Goal: Task Accomplishment & Management: Use online tool/utility

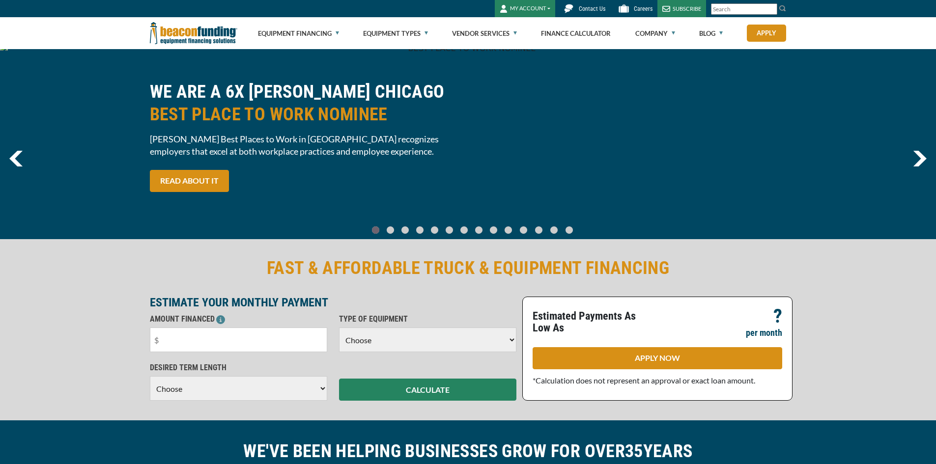
scroll to position [49, 0]
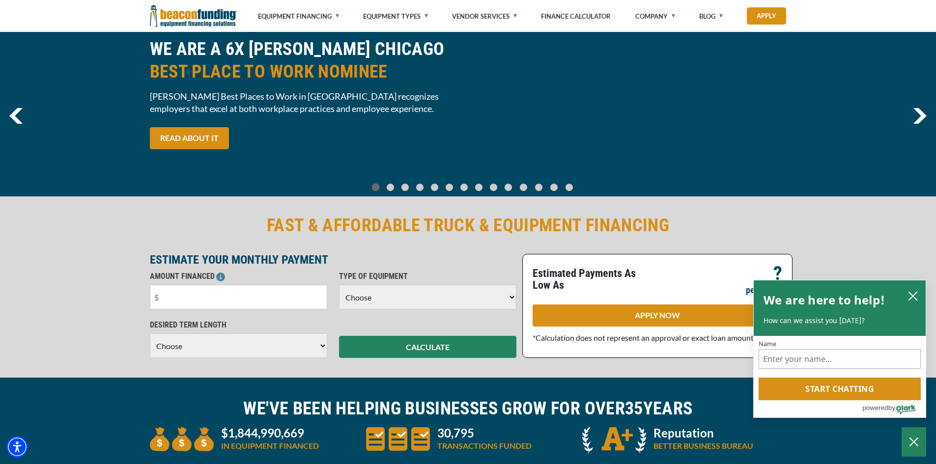
click at [470, 299] on select "Choose Backhoe Boom/Bucket Truck Chipper Commercial Mower Crane DTG/DTF Printin…" at bounding box center [427, 297] width 177 height 25
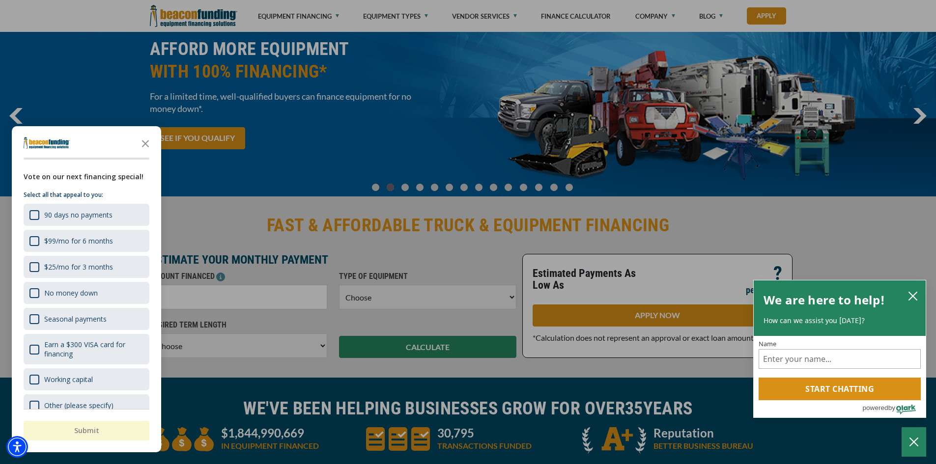
select select "5"
click at [339, 285] on select "Choose Backhoe Boom/Bucket Truck Chipper Commercial Mower Crane DTG/DTF Printin…" at bounding box center [427, 297] width 177 height 25
click at [324, 246] on div "button" at bounding box center [468, 232] width 936 height 464
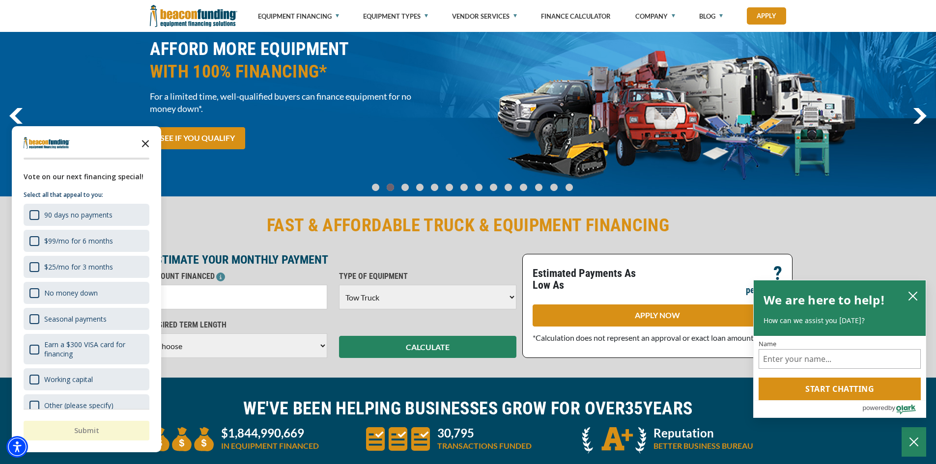
click at [147, 140] on icon "Close the survey" at bounding box center [146, 143] width 20 height 20
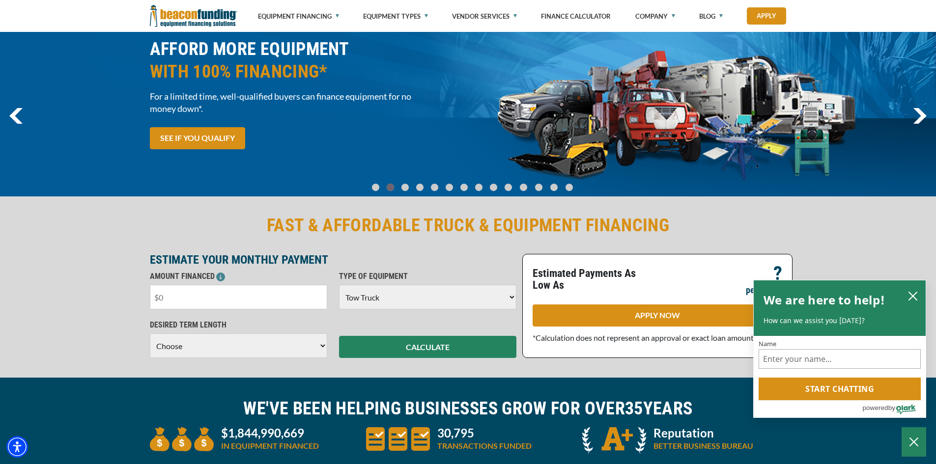
drag, startPoint x: 213, startPoint y: 304, endPoint x: 217, endPoint y: 300, distance: 5.9
click at [213, 303] on input "text" at bounding box center [238, 297] width 177 height 25
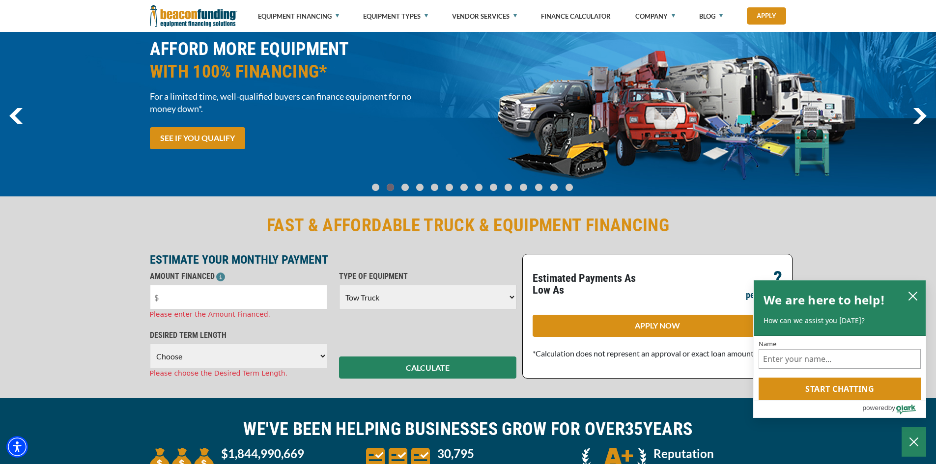
click at [263, 346] on select "Choose 36 Months 48 Months 60 Months" at bounding box center [238, 356] width 177 height 25
select select "60"
click at [150, 344] on select "Choose 36 Months 48 Months 60 Months" at bounding box center [238, 356] width 177 height 25
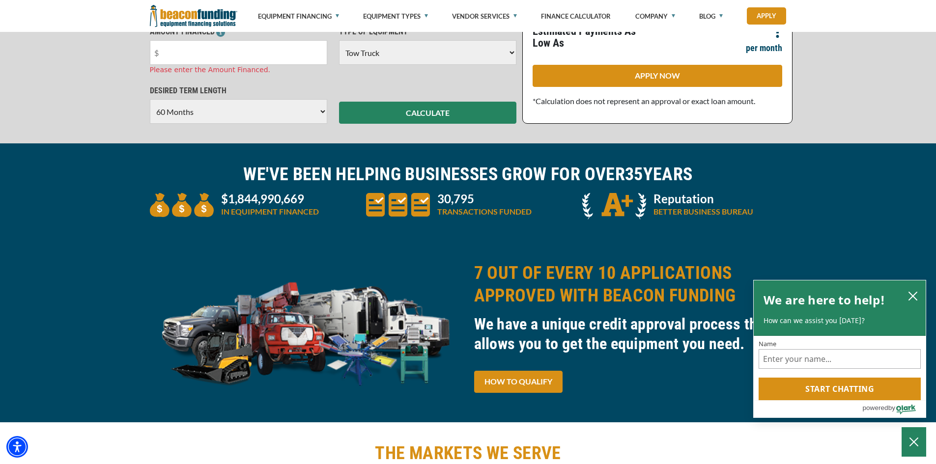
scroll to position [295, 0]
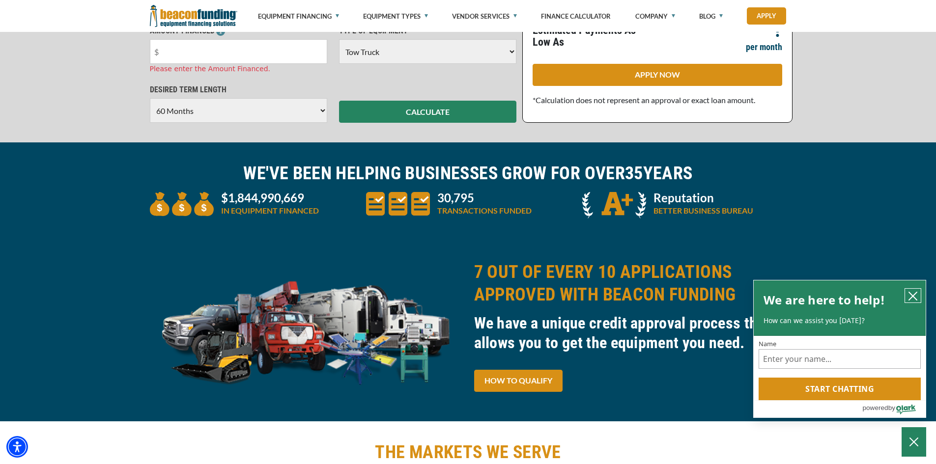
click at [915, 294] on icon "close chatbox" at bounding box center [913, 296] width 8 height 8
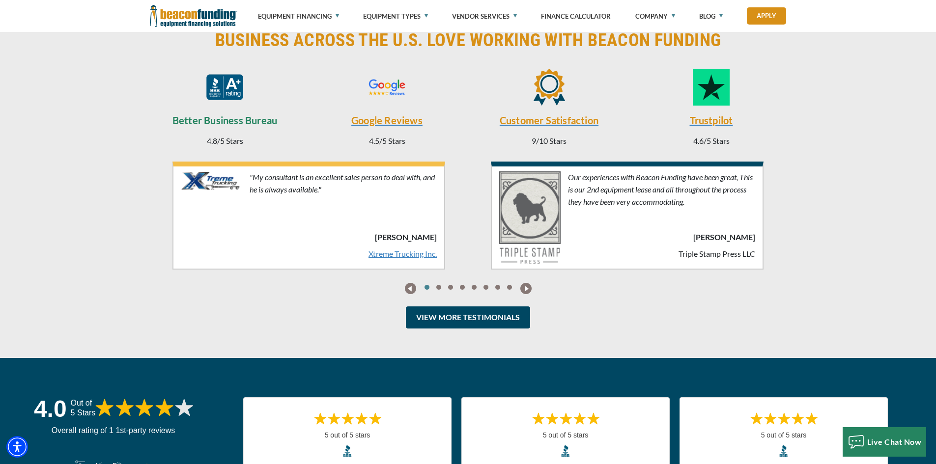
scroll to position [2407, 0]
